Goal: Transaction & Acquisition: Purchase product/service

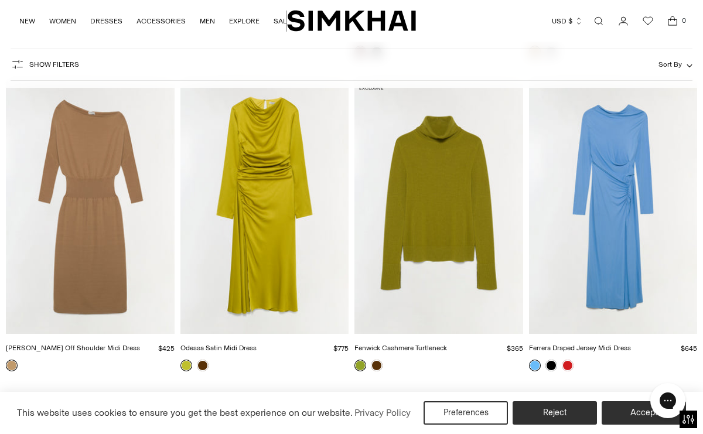
scroll to position [6654, 0]
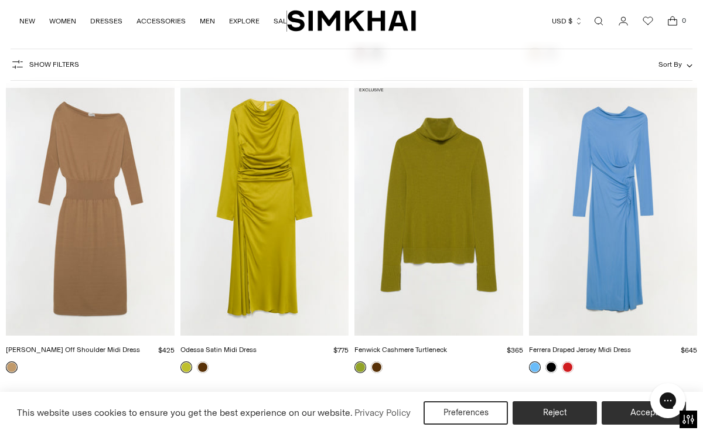
click at [0, 0] on img "Janese Off Shoulder Midi Dress" at bounding box center [0, 0] width 0 height 0
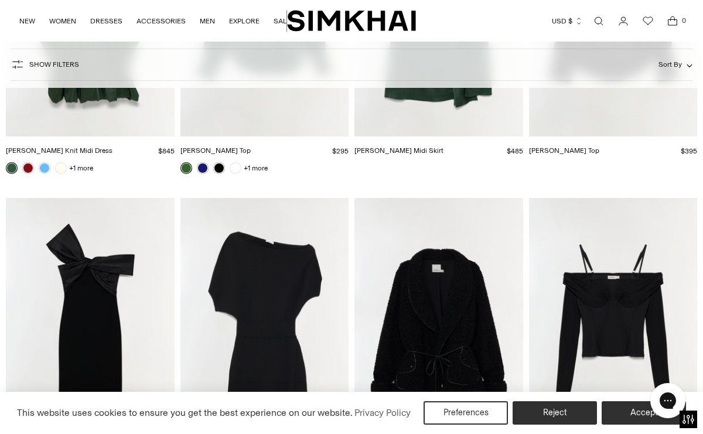
scroll to position [8109, 0]
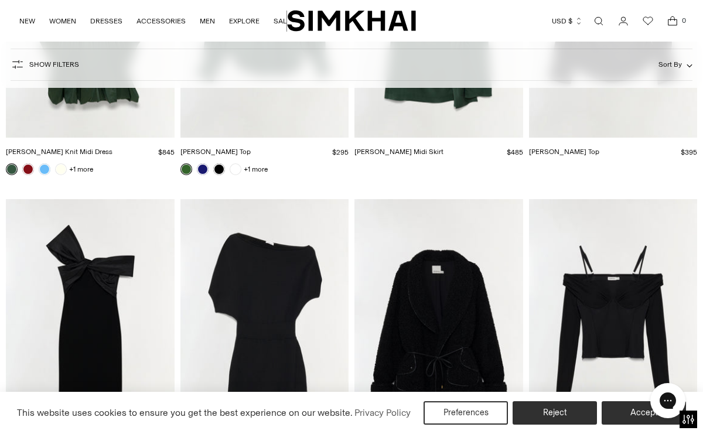
click at [0, 0] on img "Shania Off Shoulder Mini Dress" at bounding box center [0, 0] width 0 height 0
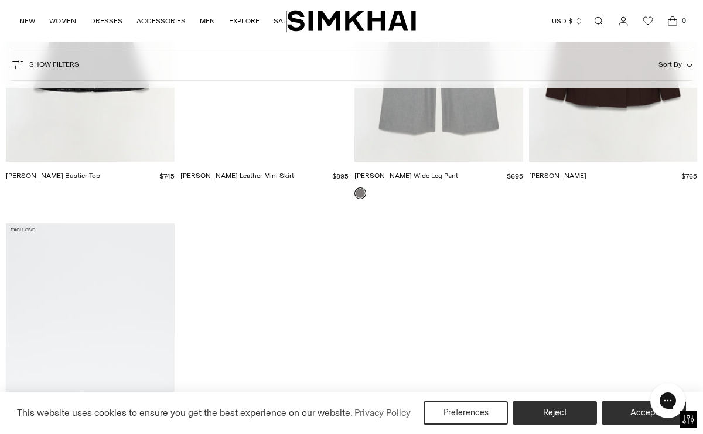
scroll to position [10869, 0]
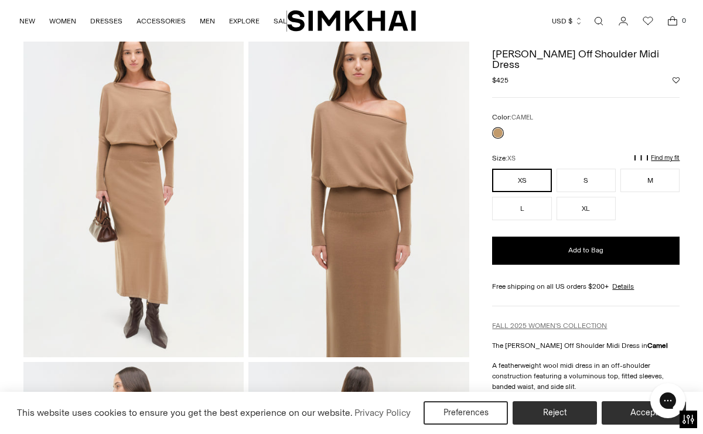
scroll to position [59, 0]
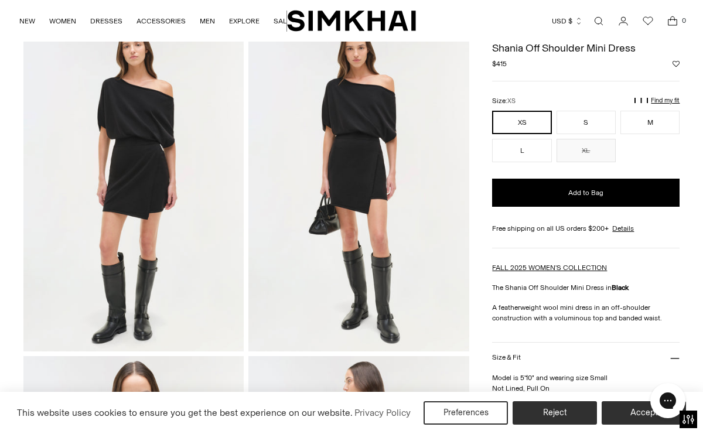
scroll to position [79, 0]
